Goal: Information Seeking & Learning: Learn about a topic

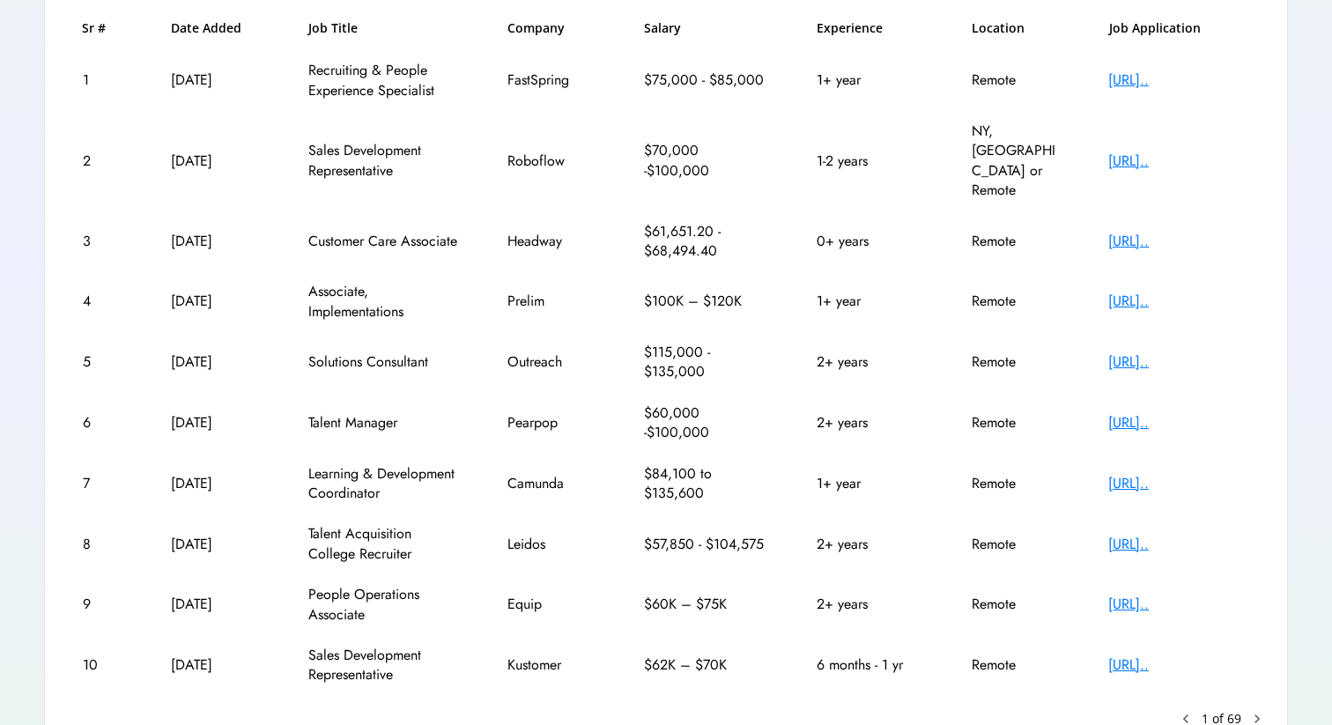
scroll to position [292, 0]
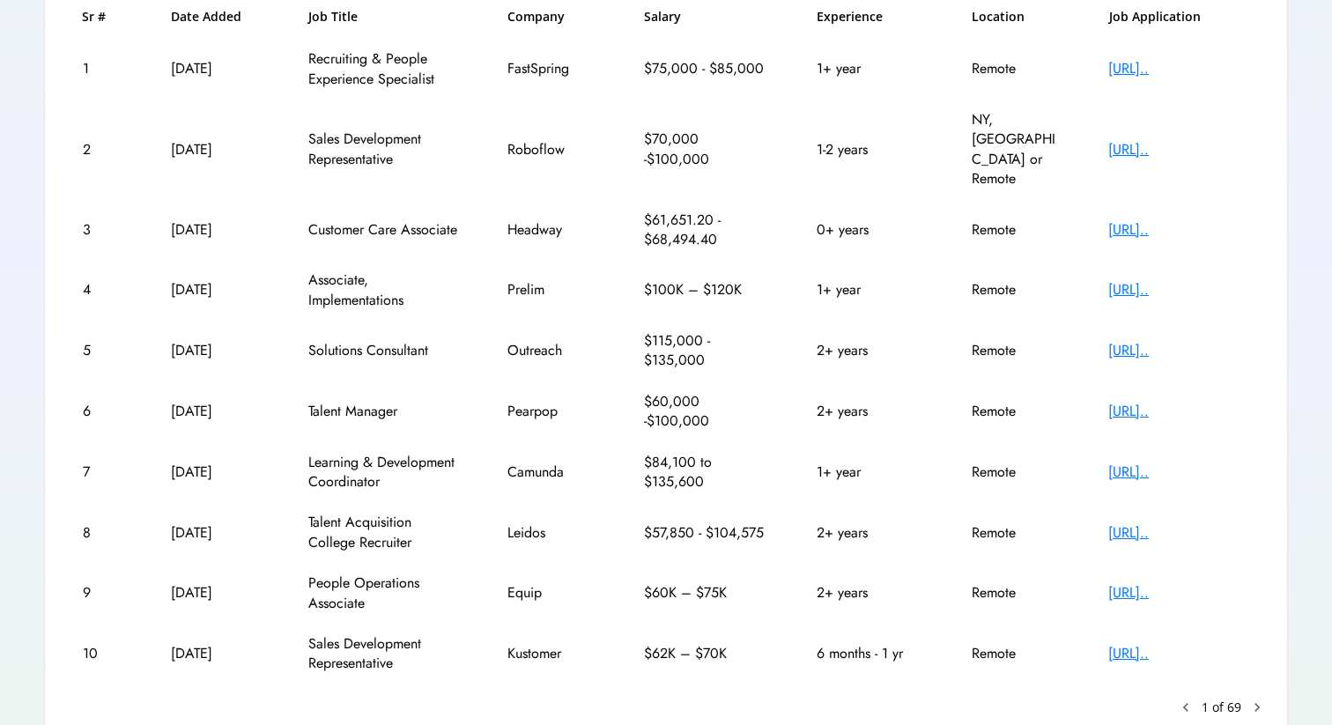
click at [1121, 280] on div "https://jobs.ashbyhq..." at bounding box center [1178, 289] width 141 height 19
click at [530, 647] on div "Sr # Date Added Job Title Company Salary Experience Location Job Application 1 …" at bounding box center [666, 362] width 1200 height 708
click at [1155, 220] on div "https://job-boards.g..." at bounding box center [1178, 229] width 141 height 19
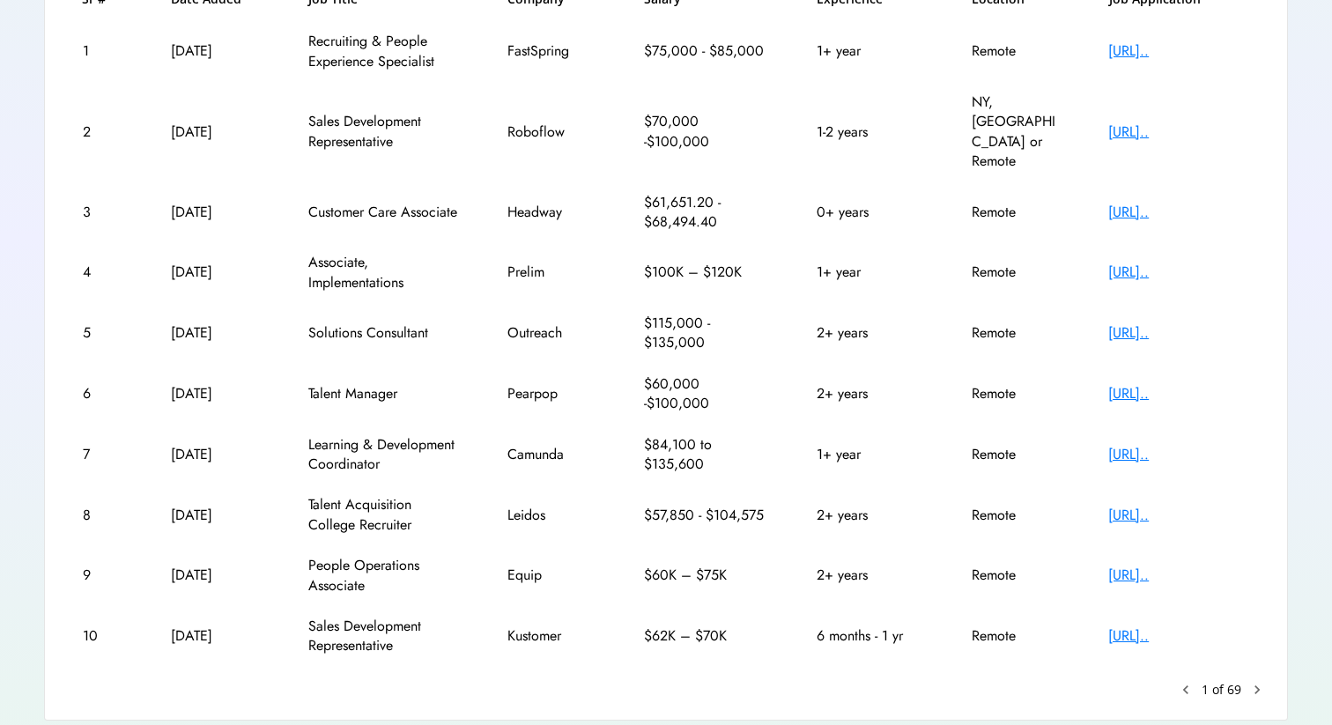
click at [1256, 681] on text "chevron_right" at bounding box center [1258, 690] width 18 height 18
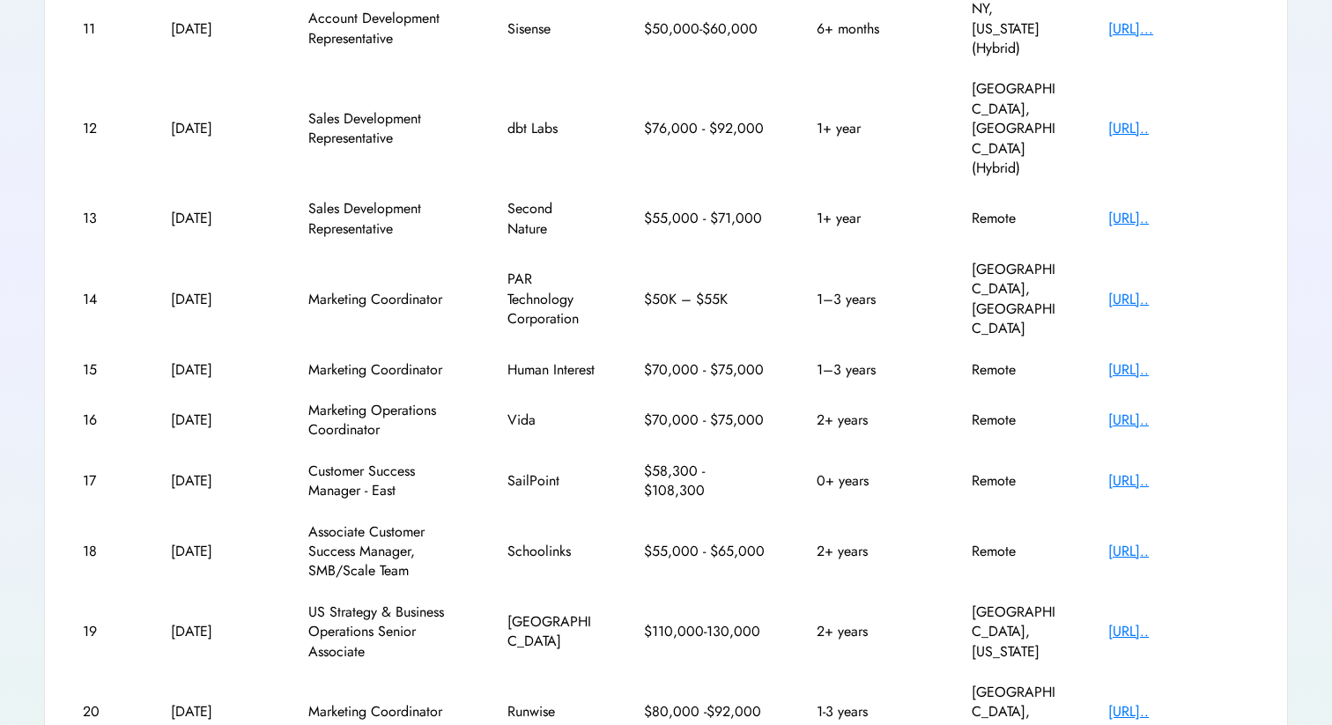
scroll to position [368, 0]
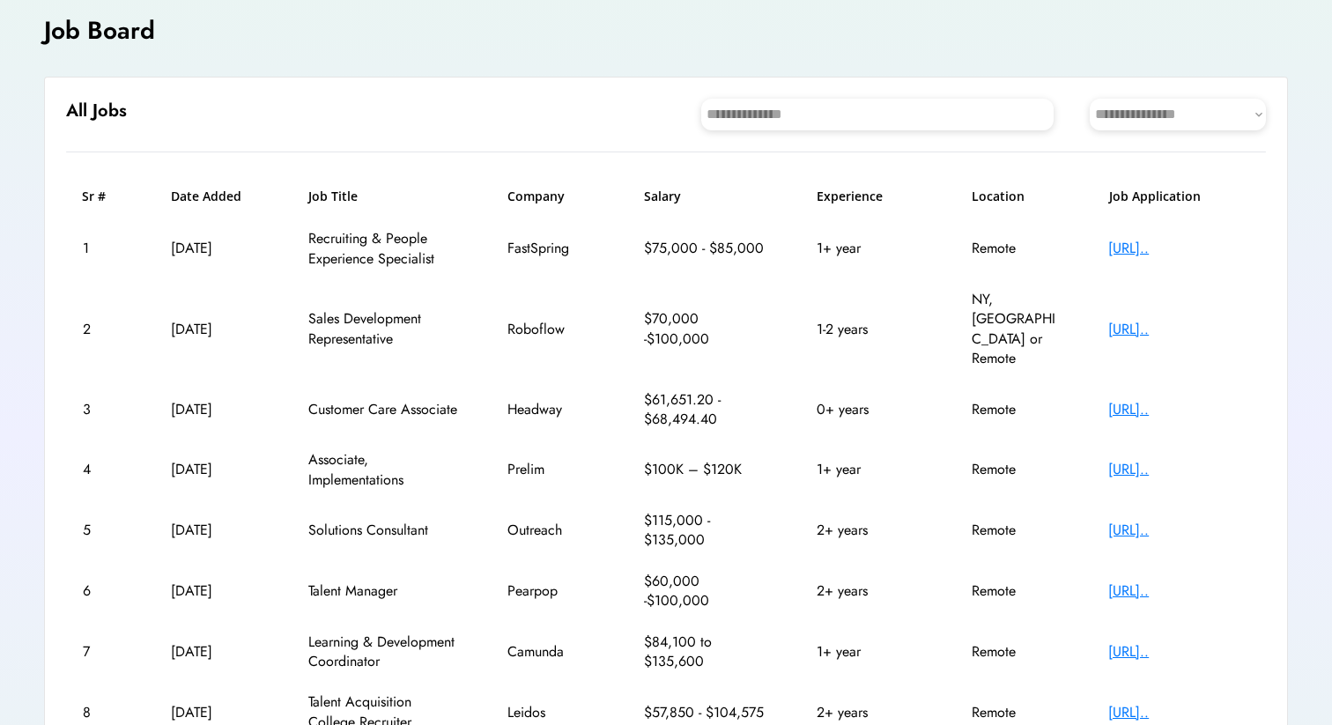
scroll to position [309, 0]
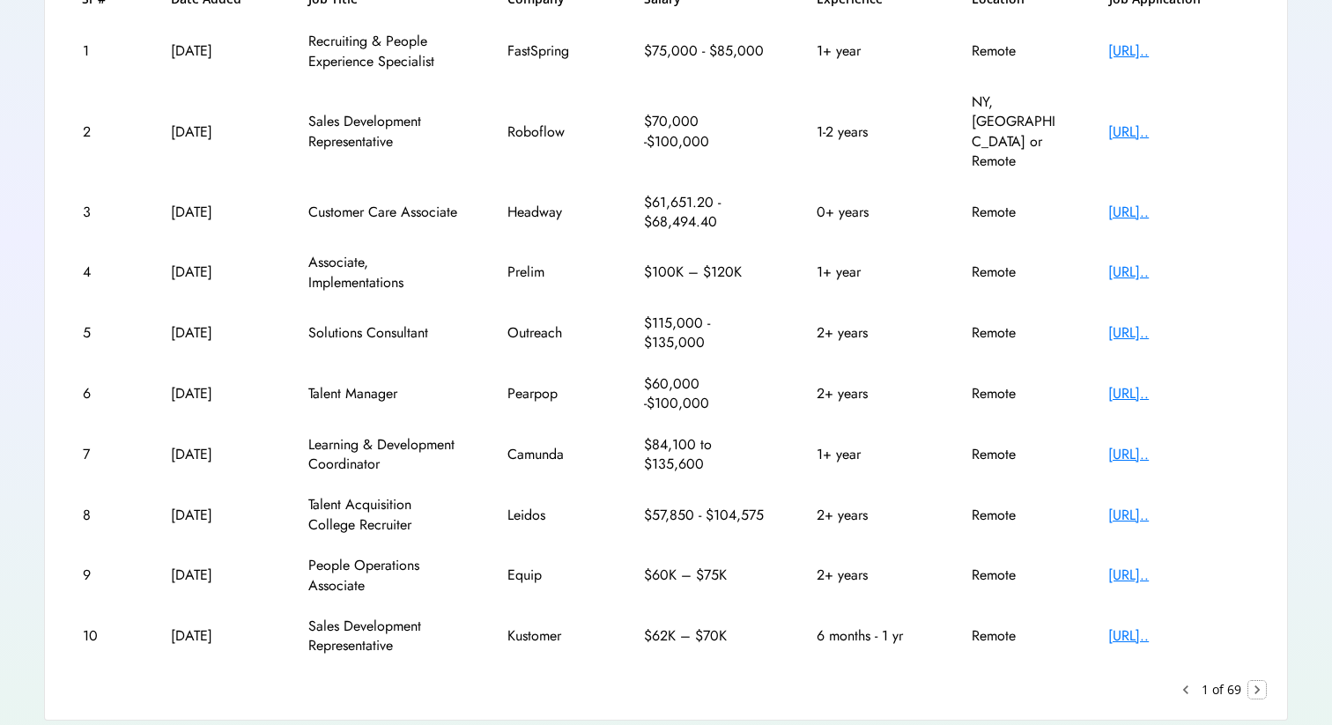
click at [1254, 681] on text "chevron_right" at bounding box center [1258, 690] width 18 height 18
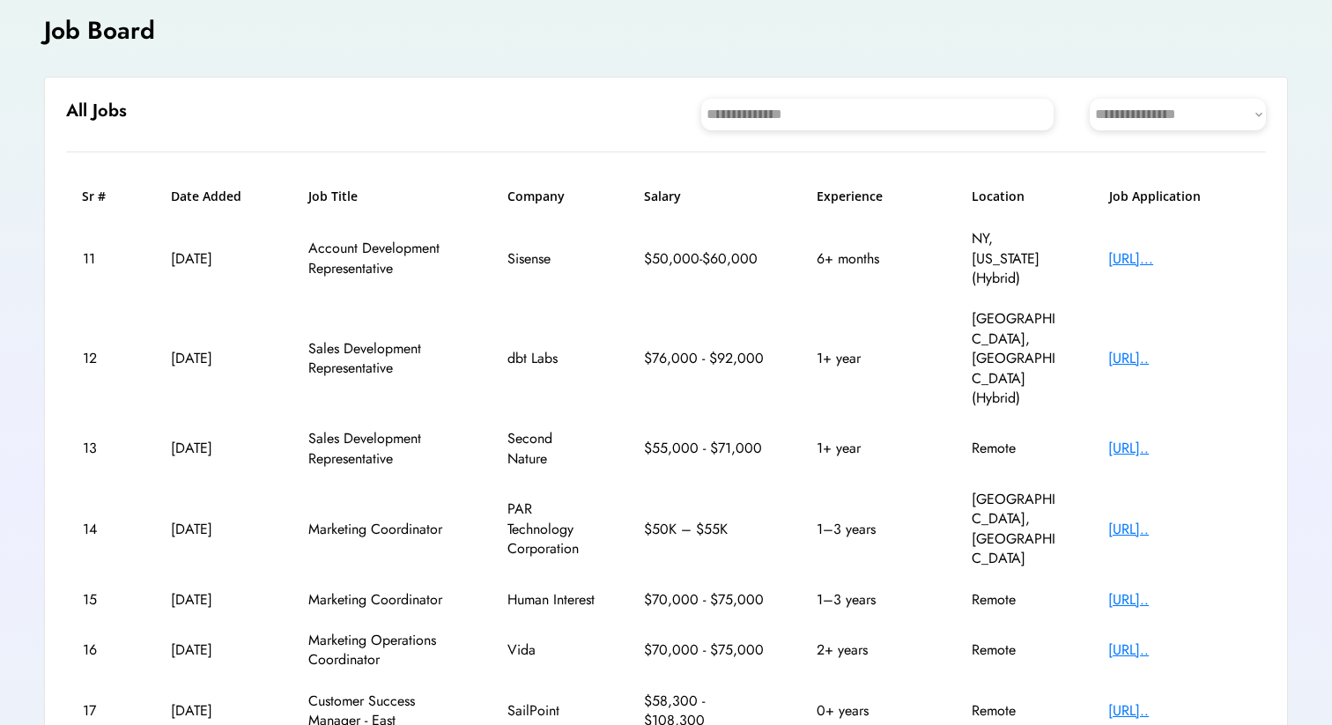
scroll to position [368, 0]
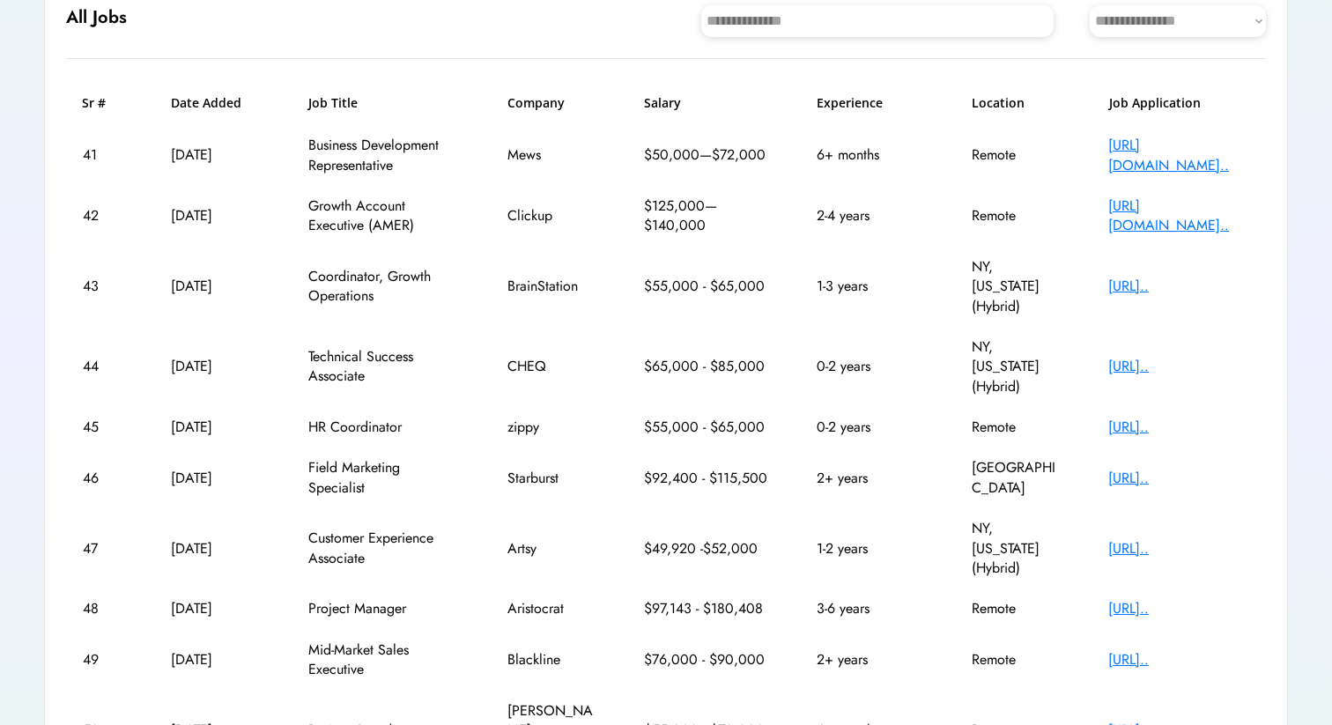
scroll to position [195, 0]
